Goal: Information Seeking & Learning: Understand process/instructions

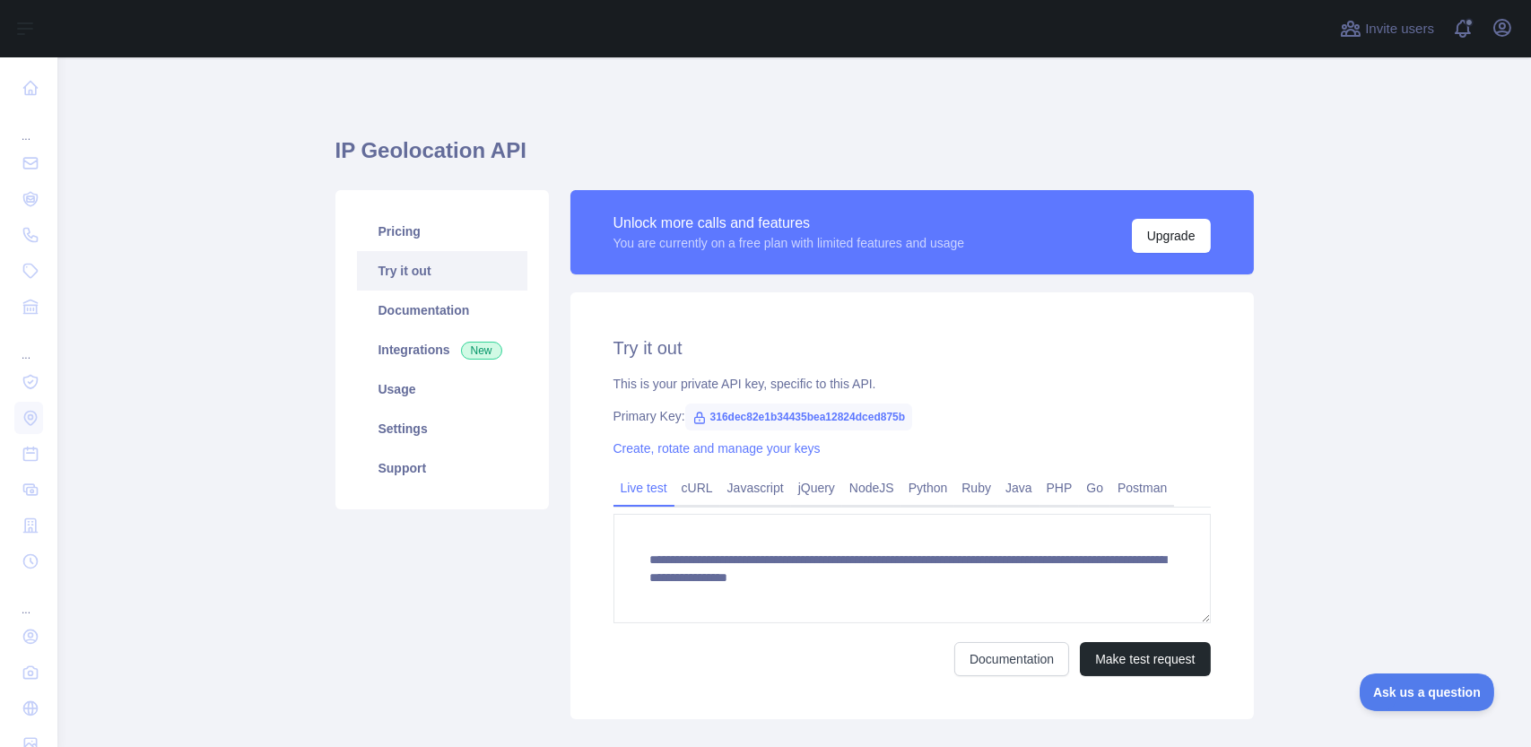
click at [409, 265] on link "Try it out" at bounding box center [442, 270] width 170 height 39
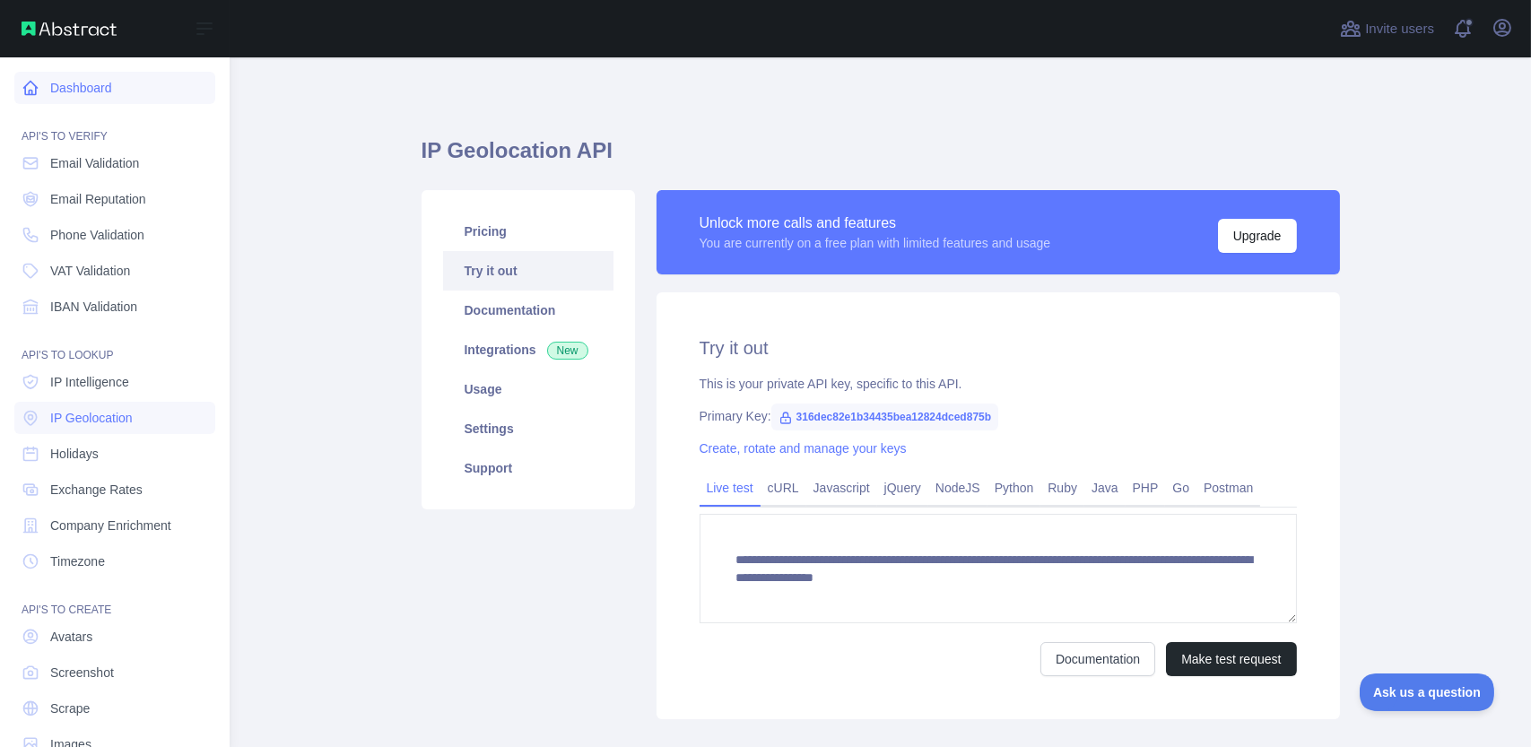
click at [51, 91] on link "Dashboard" at bounding box center [114, 88] width 201 height 32
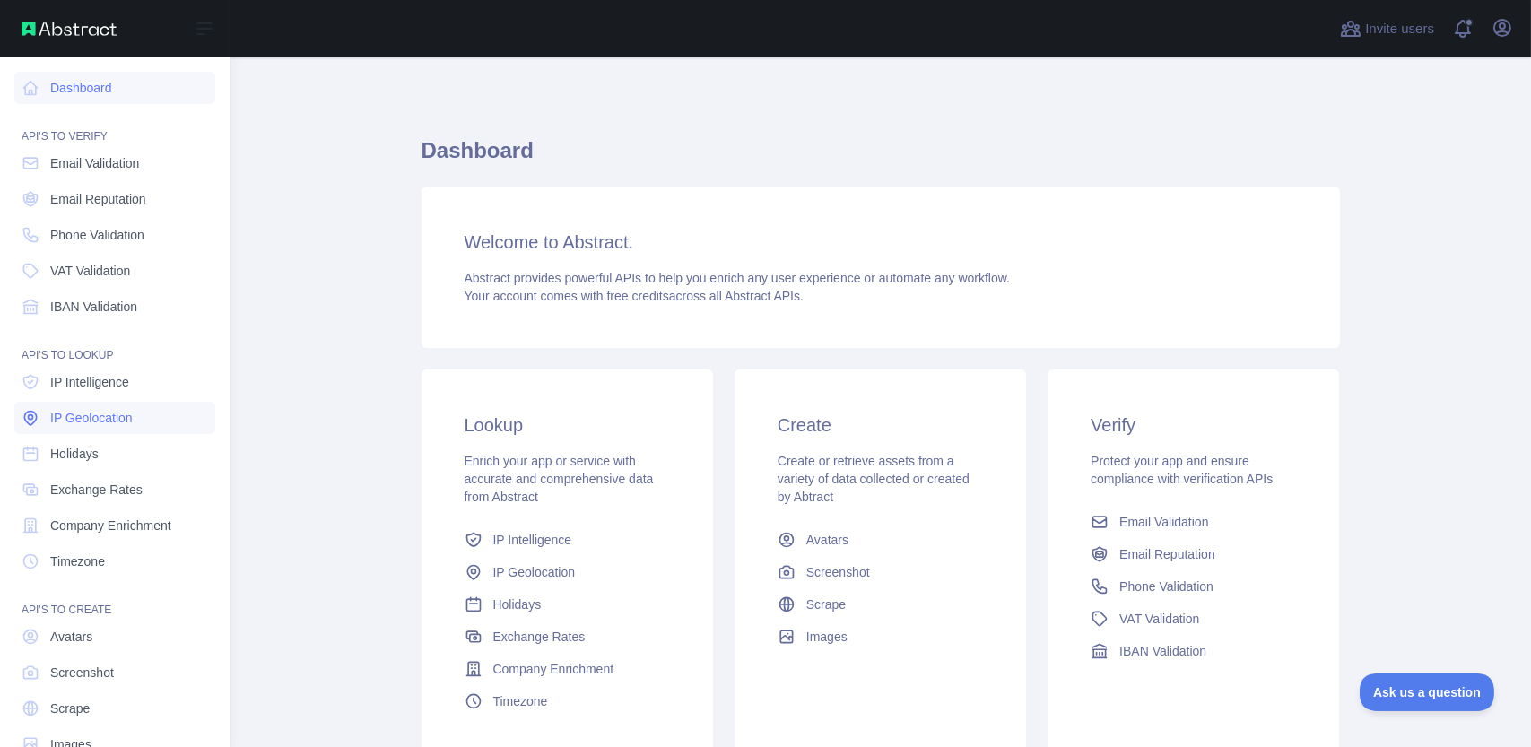
click at [135, 410] on link "IP Geolocation" at bounding box center [114, 418] width 201 height 32
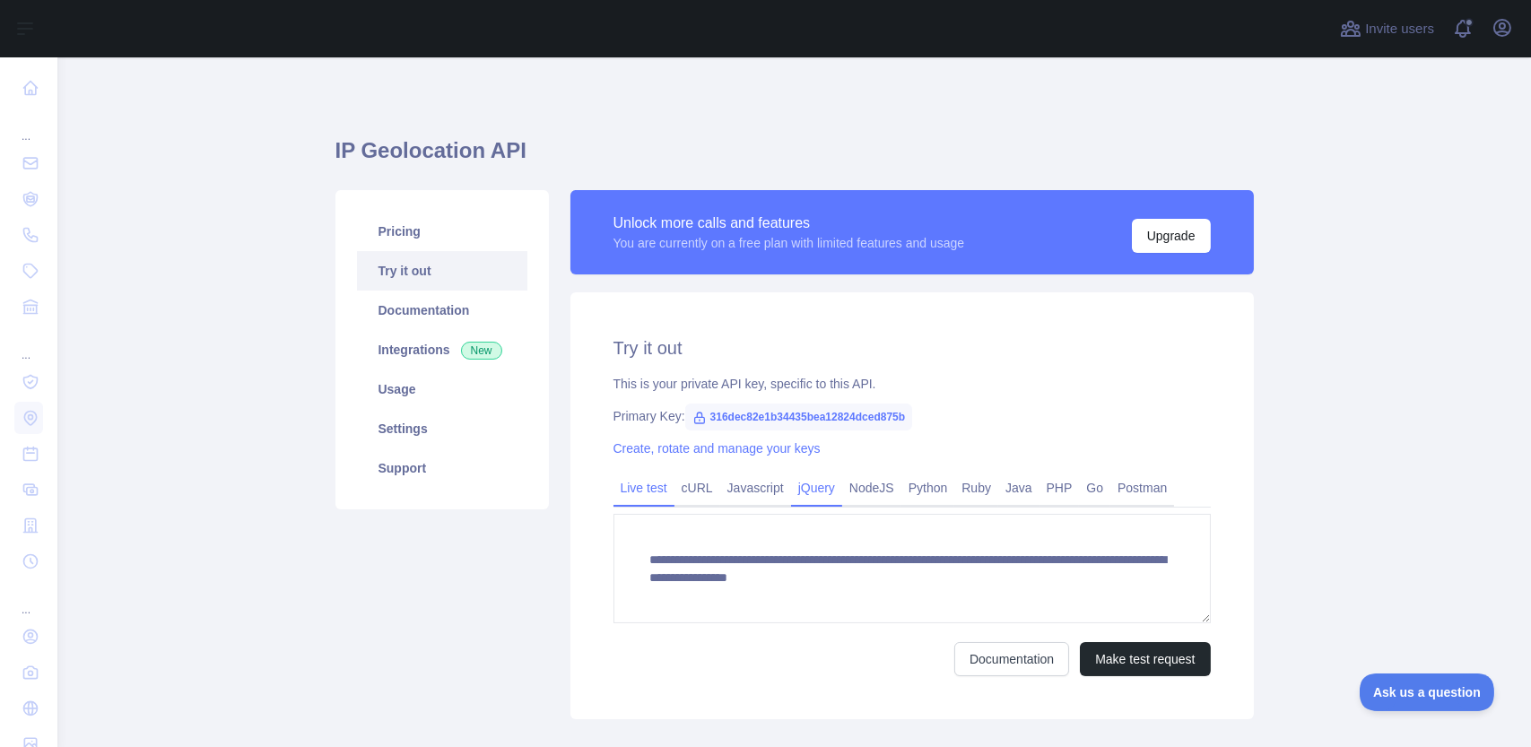
click at [812, 489] on link "jQuery" at bounding box center [816, 487] width 51 height 29
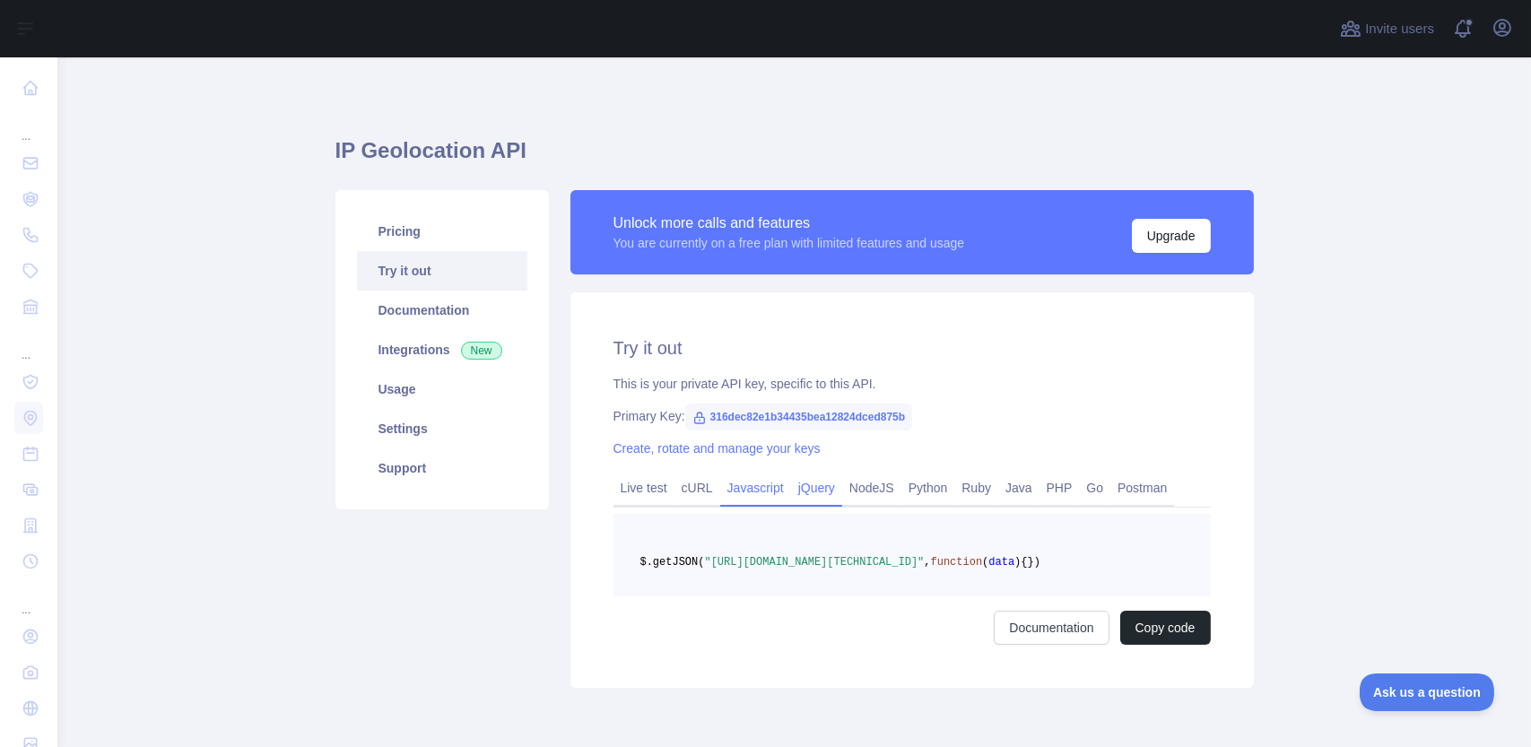
click at [753, 490] on link "Javascript" at bounding box center [755, 487] width 71 height 29
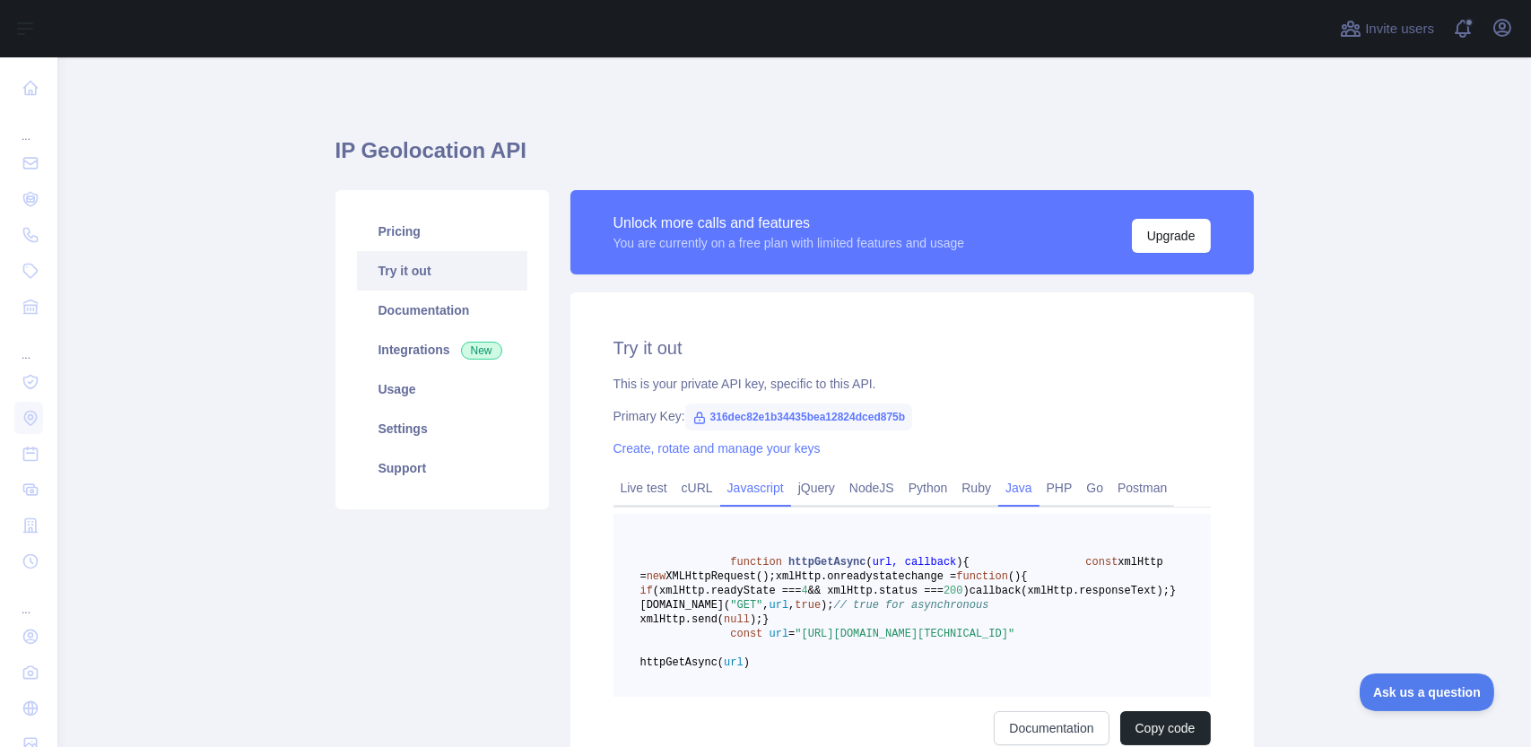
click at [998, 494] on link "Java" at bounding box center [1018, 487] width 41 height 29
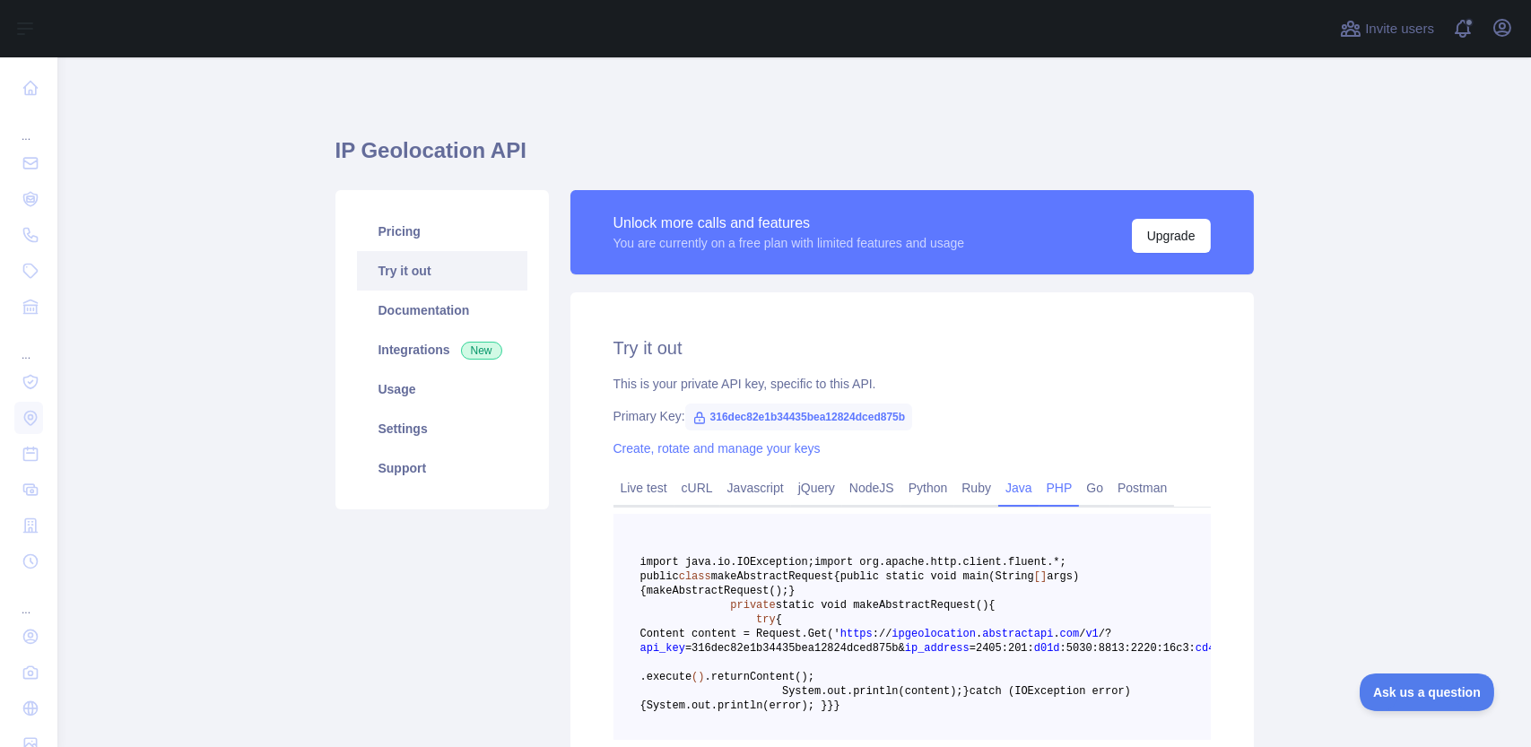
click at [1043, 494] on link "PHP" at bounding box center [1059, 487] width 40 height 29
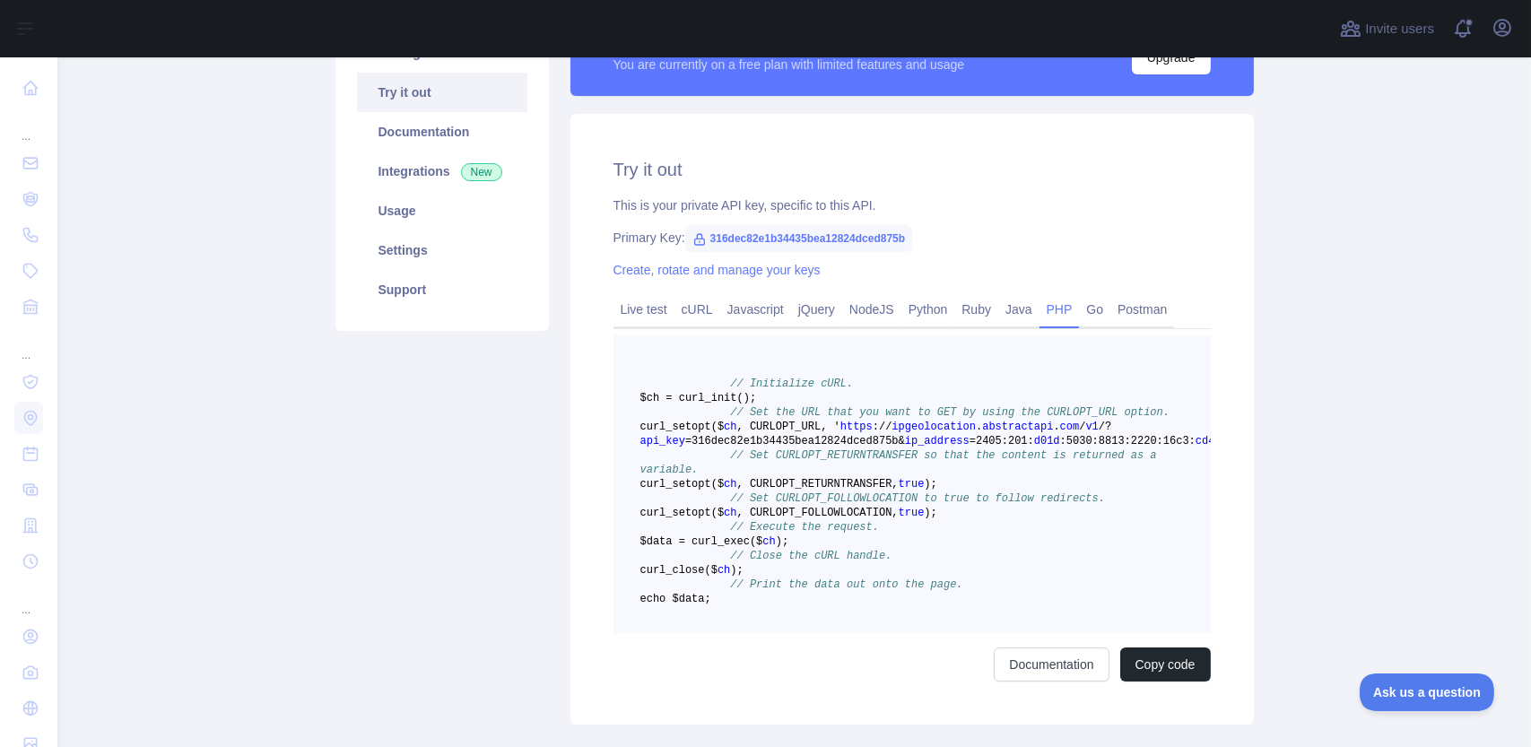
scroll to position [179, 0]
click at [1008, 302] on link "Java" at bounding box center [1018, 308] width 41 height 29
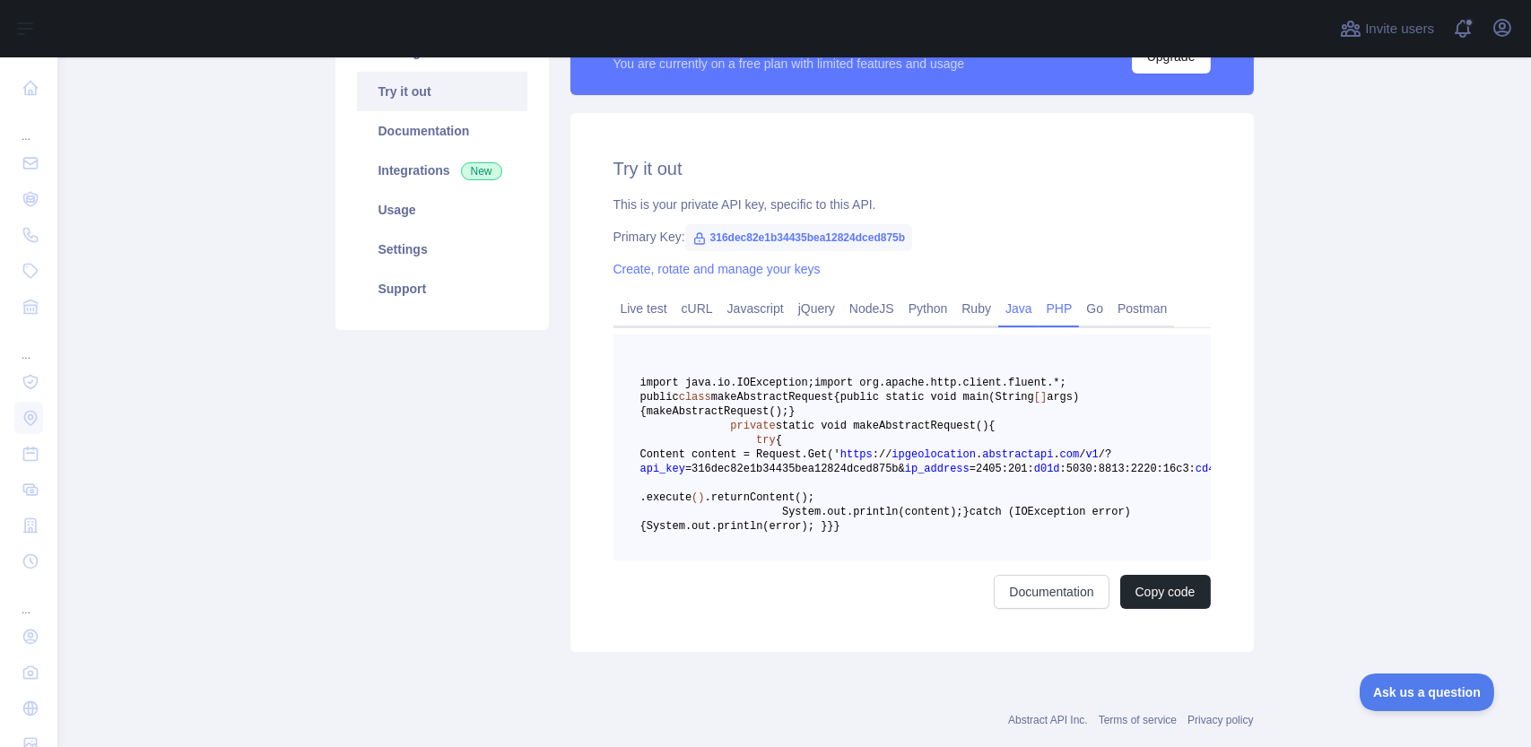
click at [1053, 315] on link "PHP" at bounding box center [1059, 308] width 40 height 29
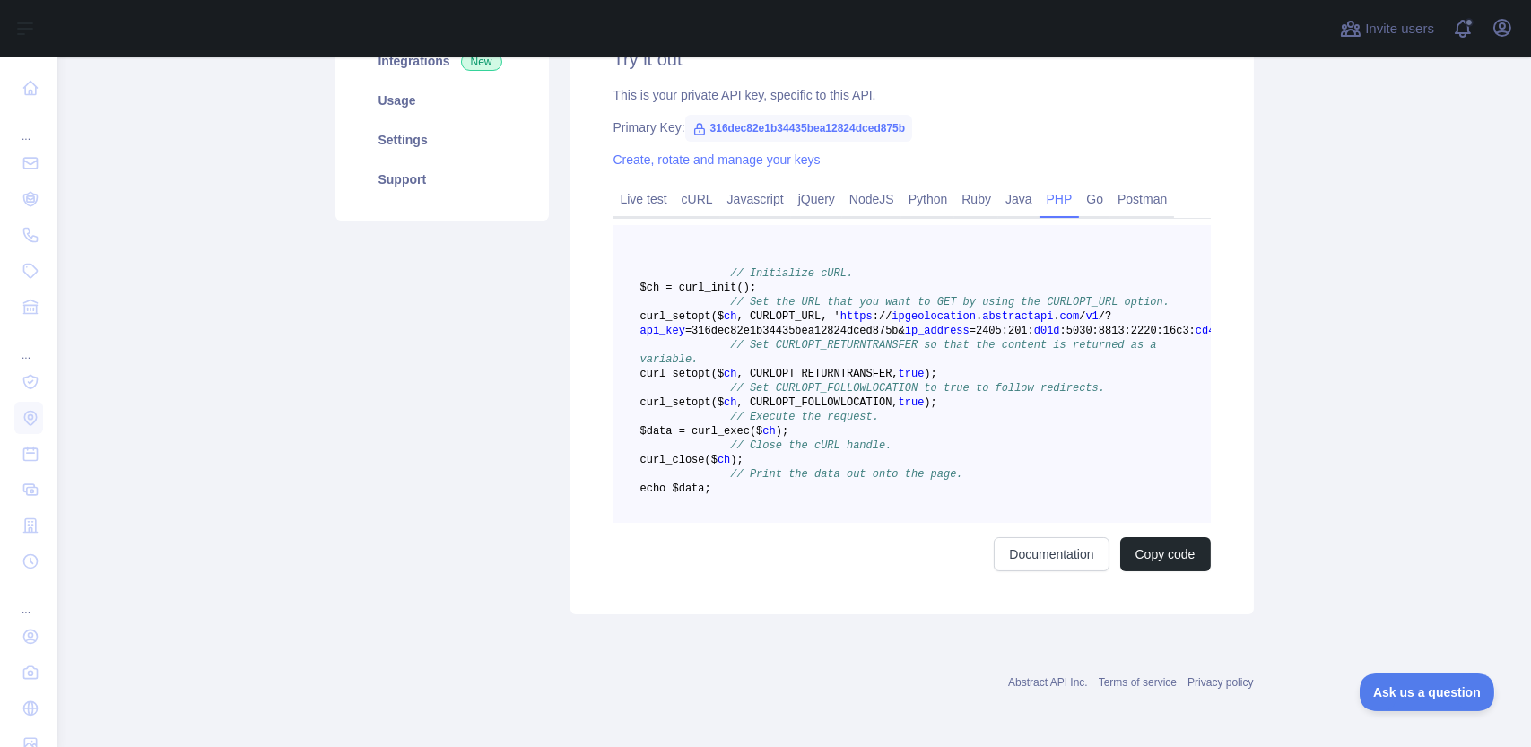
scroll to position [239, 0]
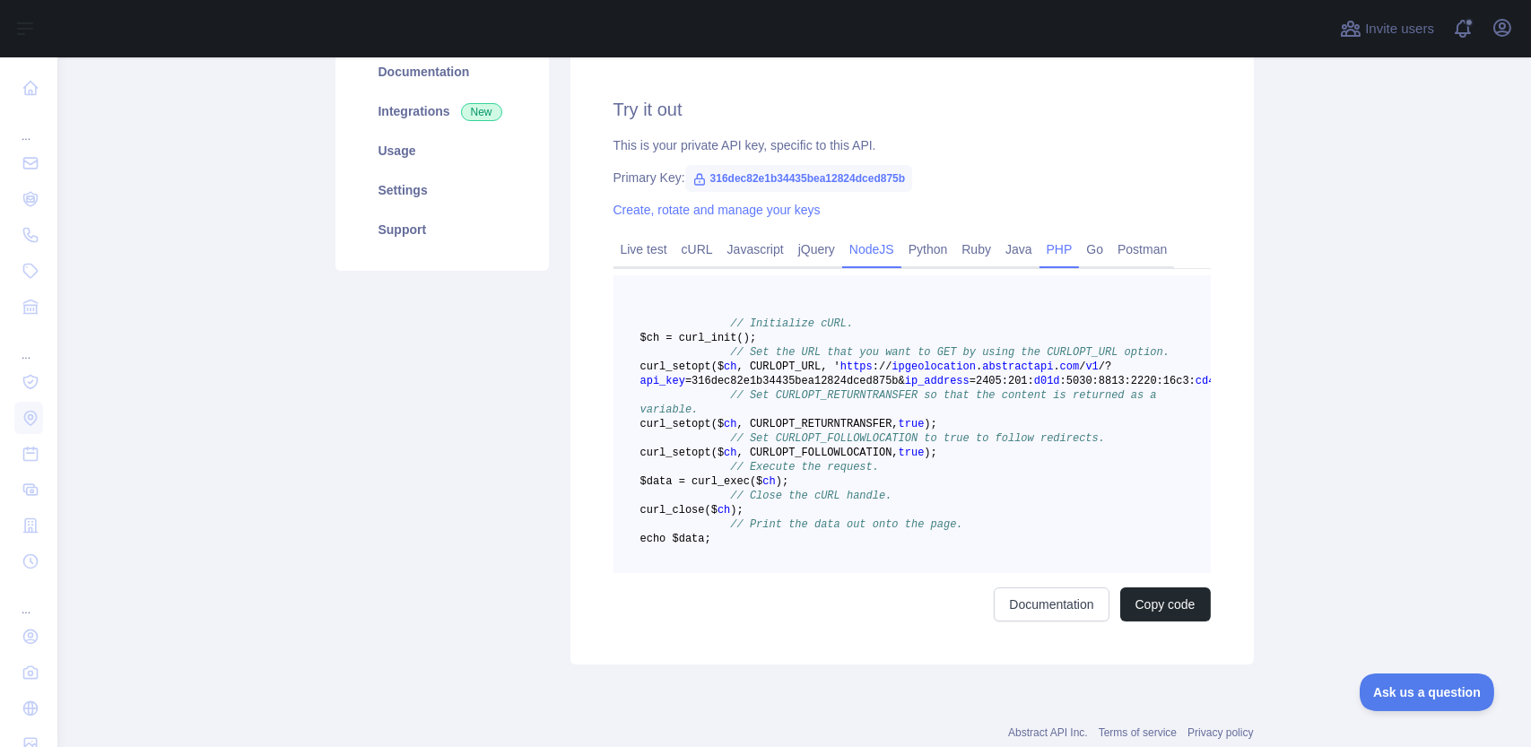
click at [879, 253] on link "NodeJS" at bounding box center [871, 249] width 59 height 29
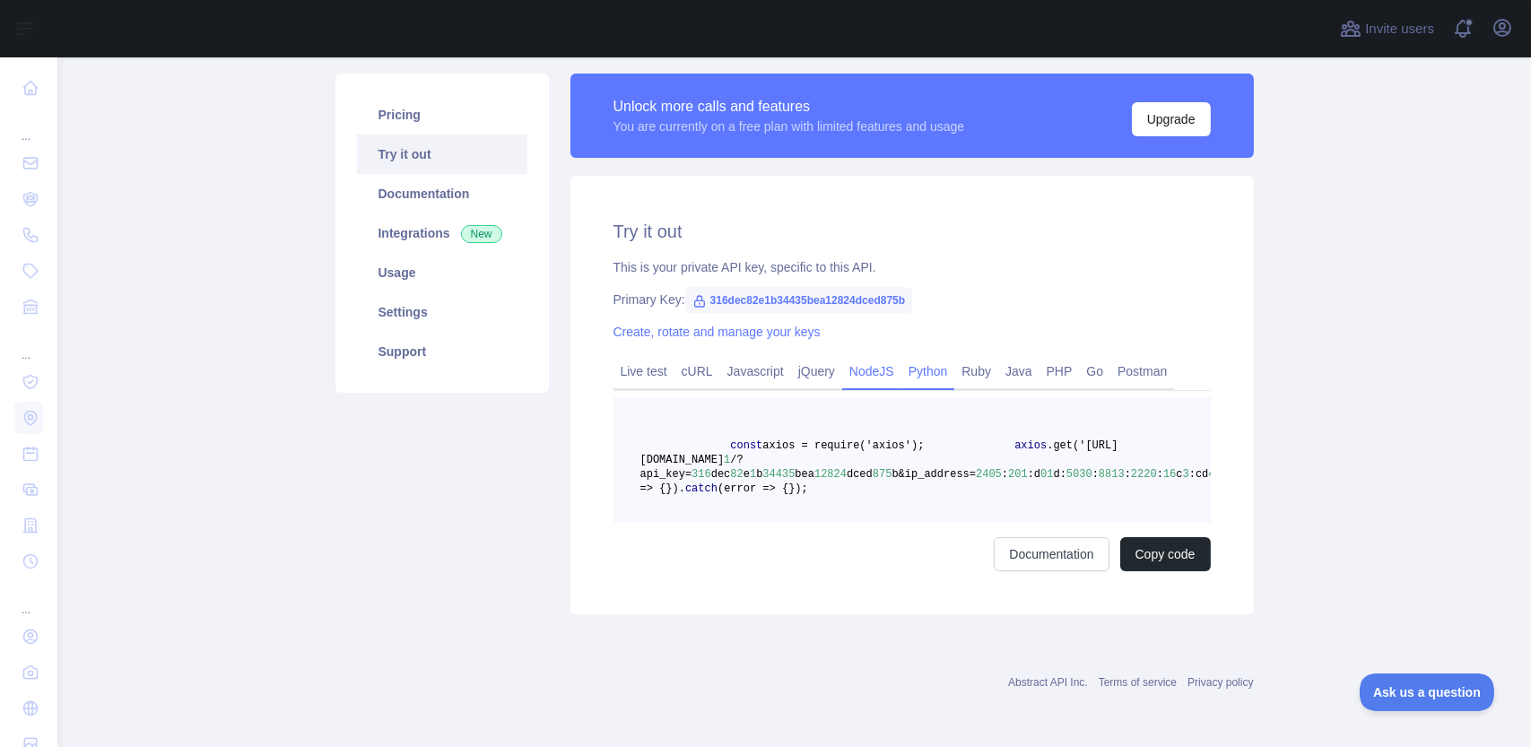
click at [934, 357] on link "Python" at bounding box center [928, 371] width 54 height 29
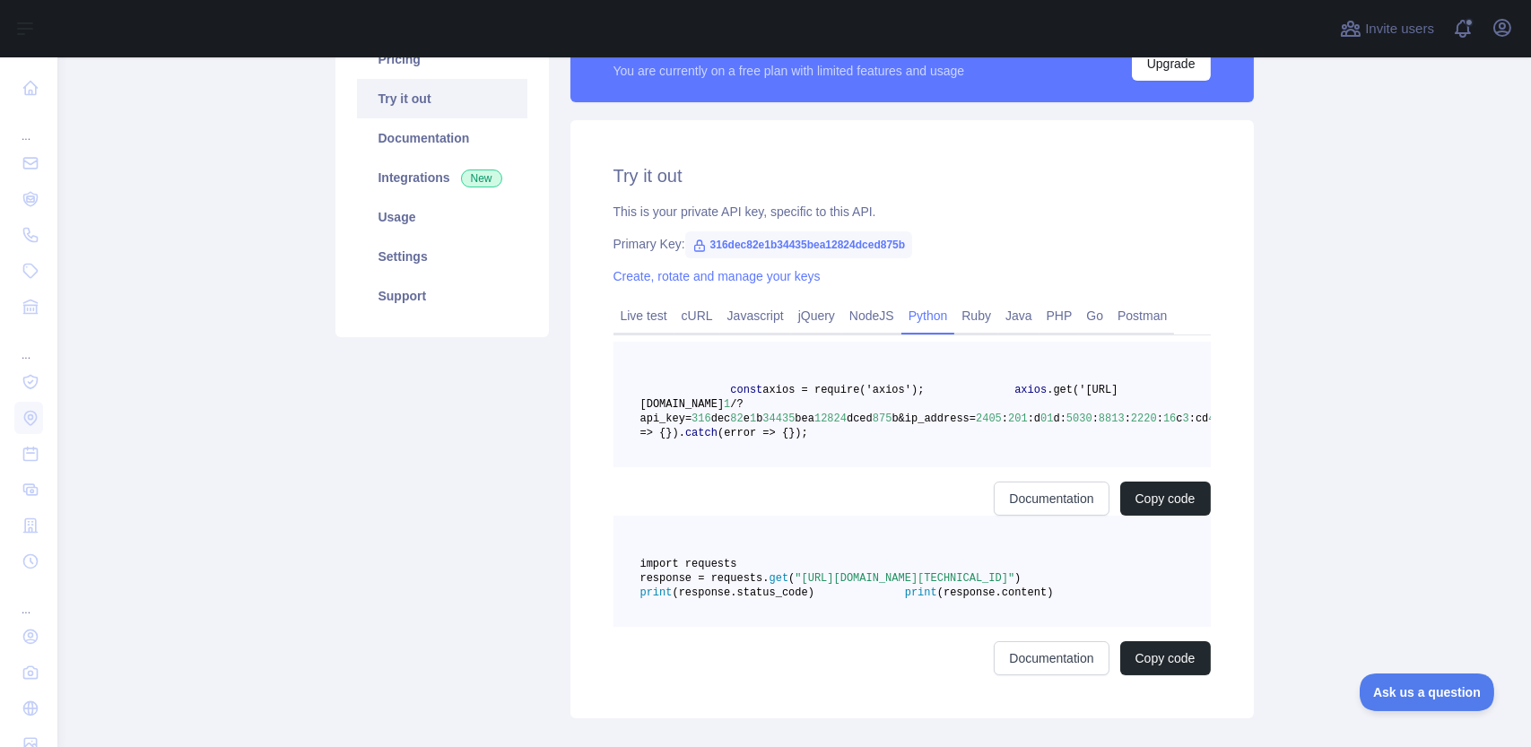
scroll to position [158, 0]
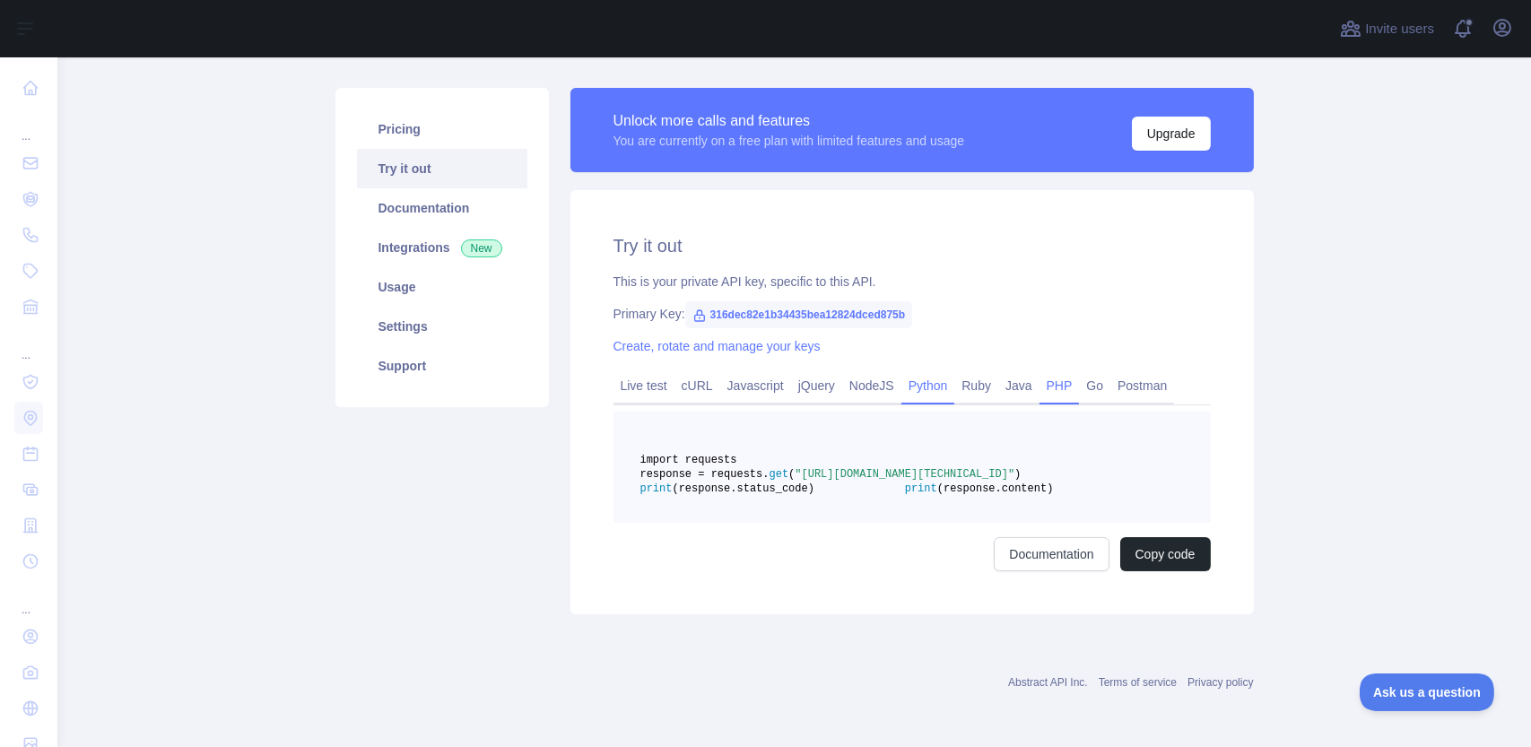
click at [1047, 371] on link "PHP" at bounding box center [1059, 385] width 40 height 29
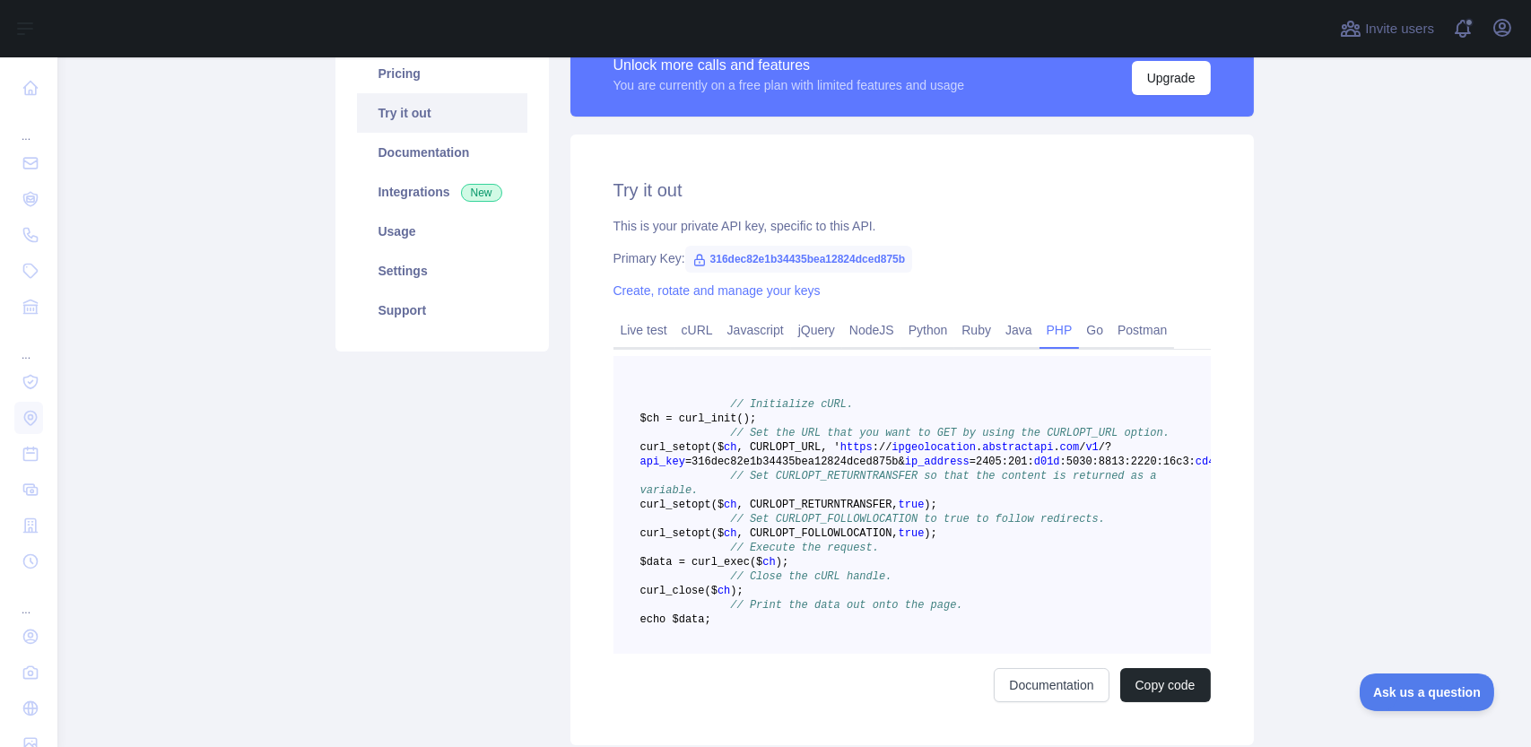
scroll to position [337, 0]
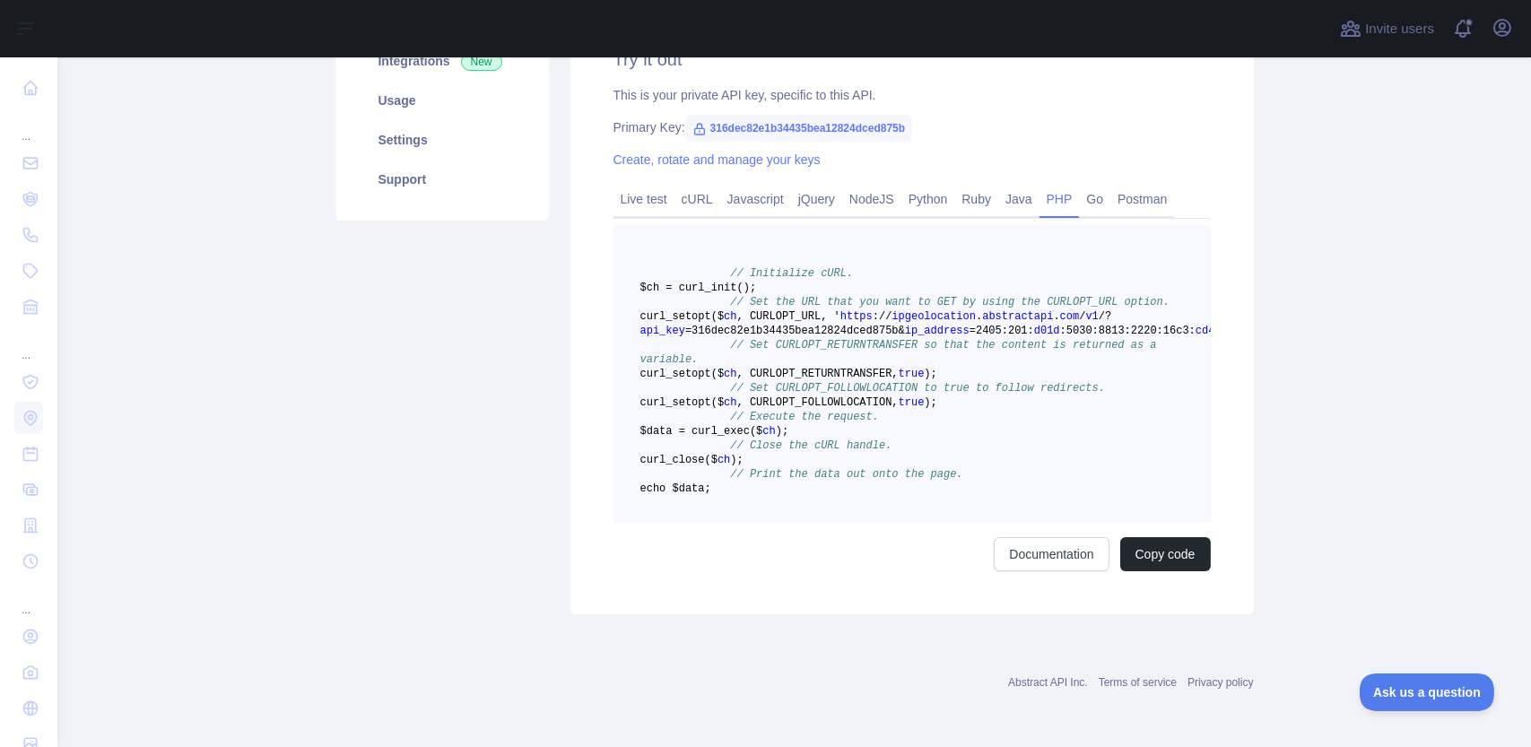
drag, startPoint x: 756, startPoint y: 429, endPoint x: 670, endPoint y: 228, distance: 218.5
click at [624, 225] on pre "// Initialize cURL. $ch = curl _init() ; // Set the URL that you want to GET by…" at bounding box center [911, 374] width 597 height 298
copy code "// Initialize cURL. $ch = curl _init() ; // Set the URL that you want to GET by…"
click at [1124, 185] on link "Postman" at bounding box center [1142, 199] width 64 height 29
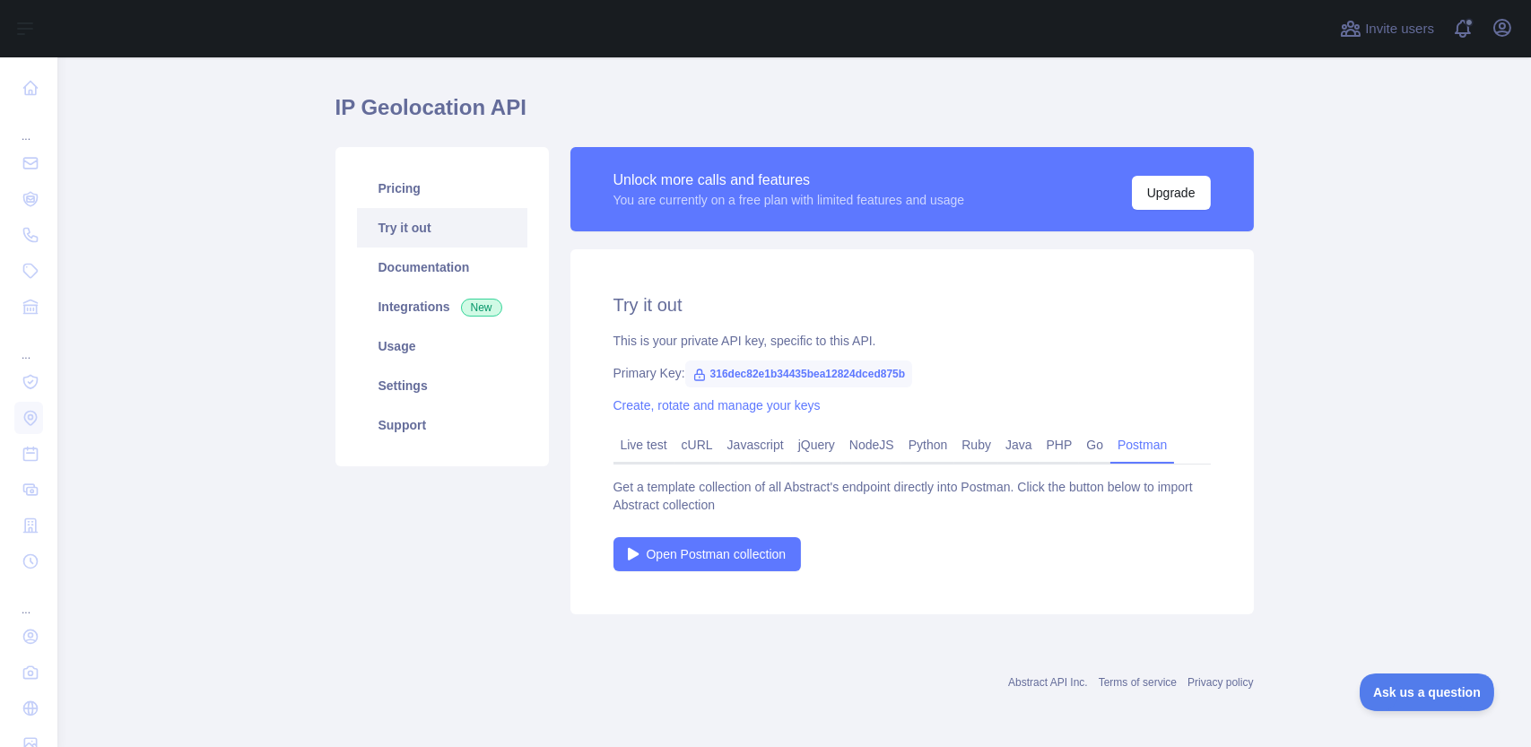
scroll to position [0, 0]
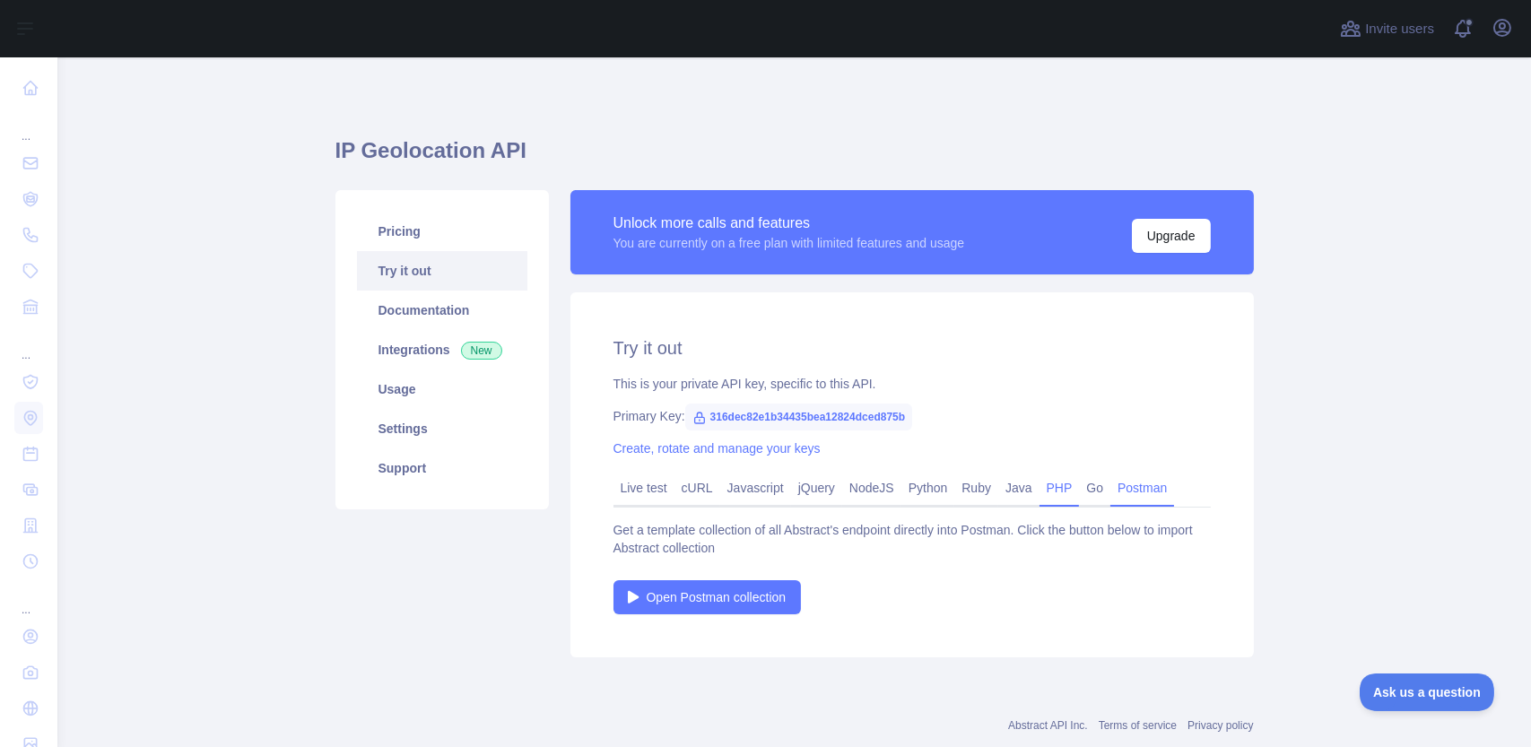
click at [1052, 489] on link "PHP" at bounding box center [1059, 487] width 40 height 29
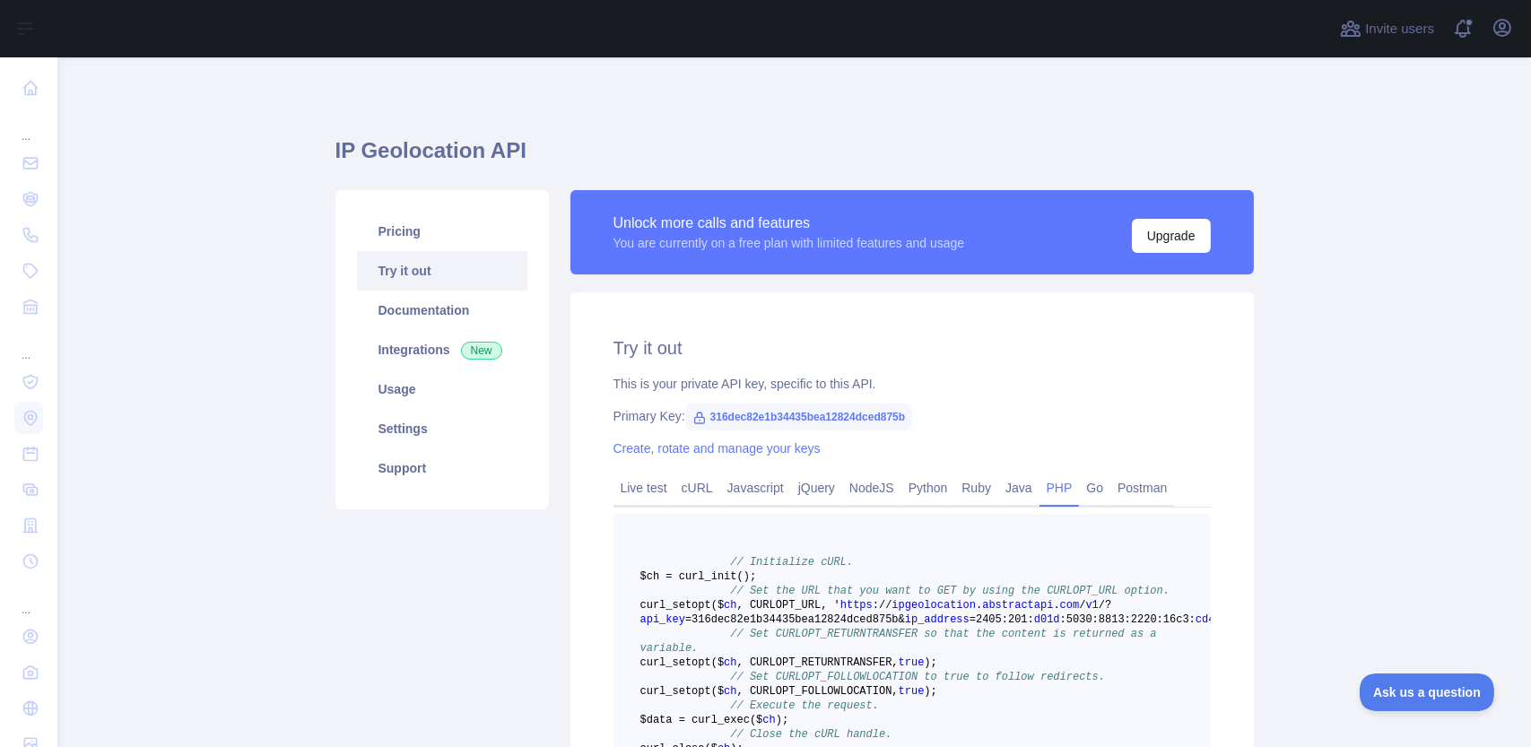
scroll to position [239, 0]
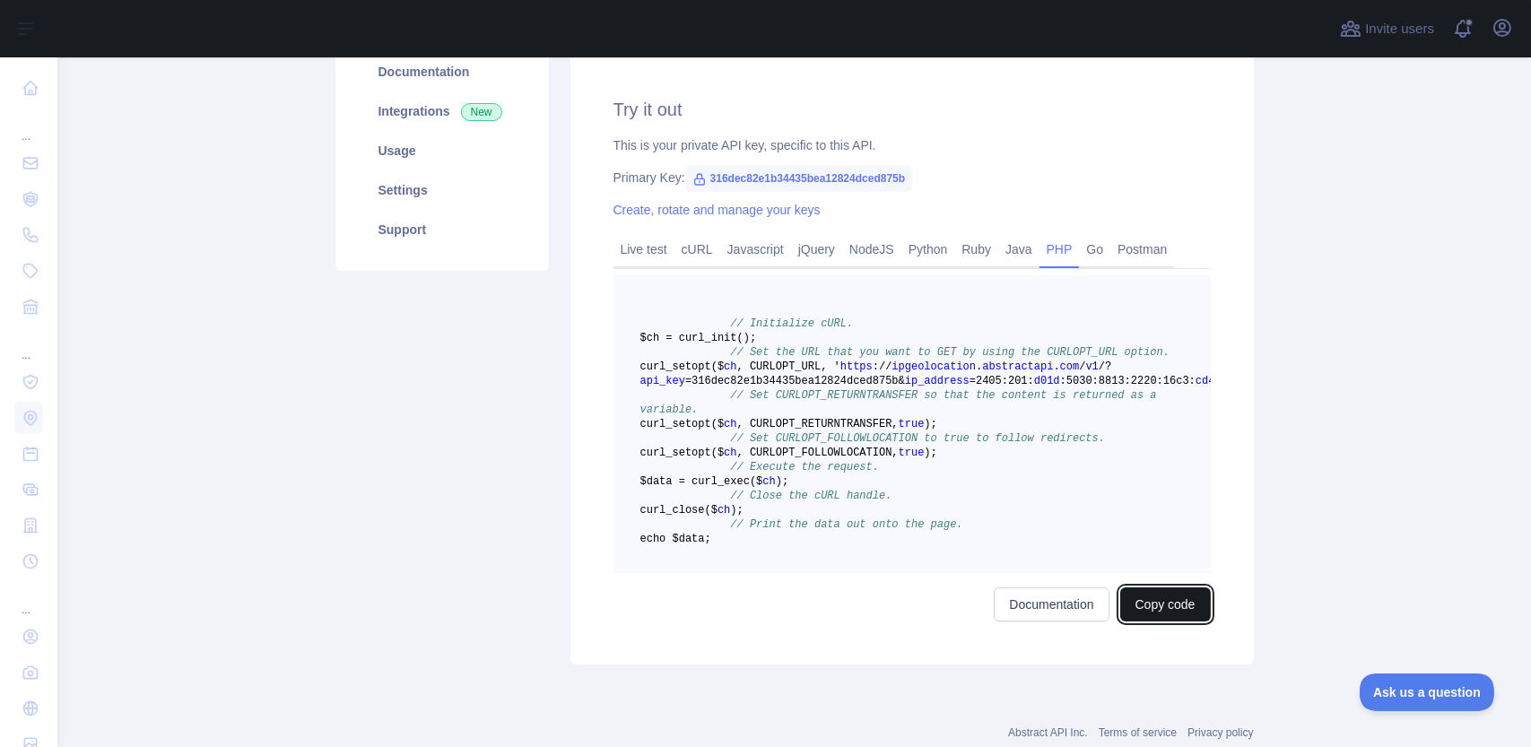
click at [1168, 621] on button "Copy code" at bounding box center [1165, 604] width 91 height 34
